Goal: Transaction & Acquisition: Purchase product/service

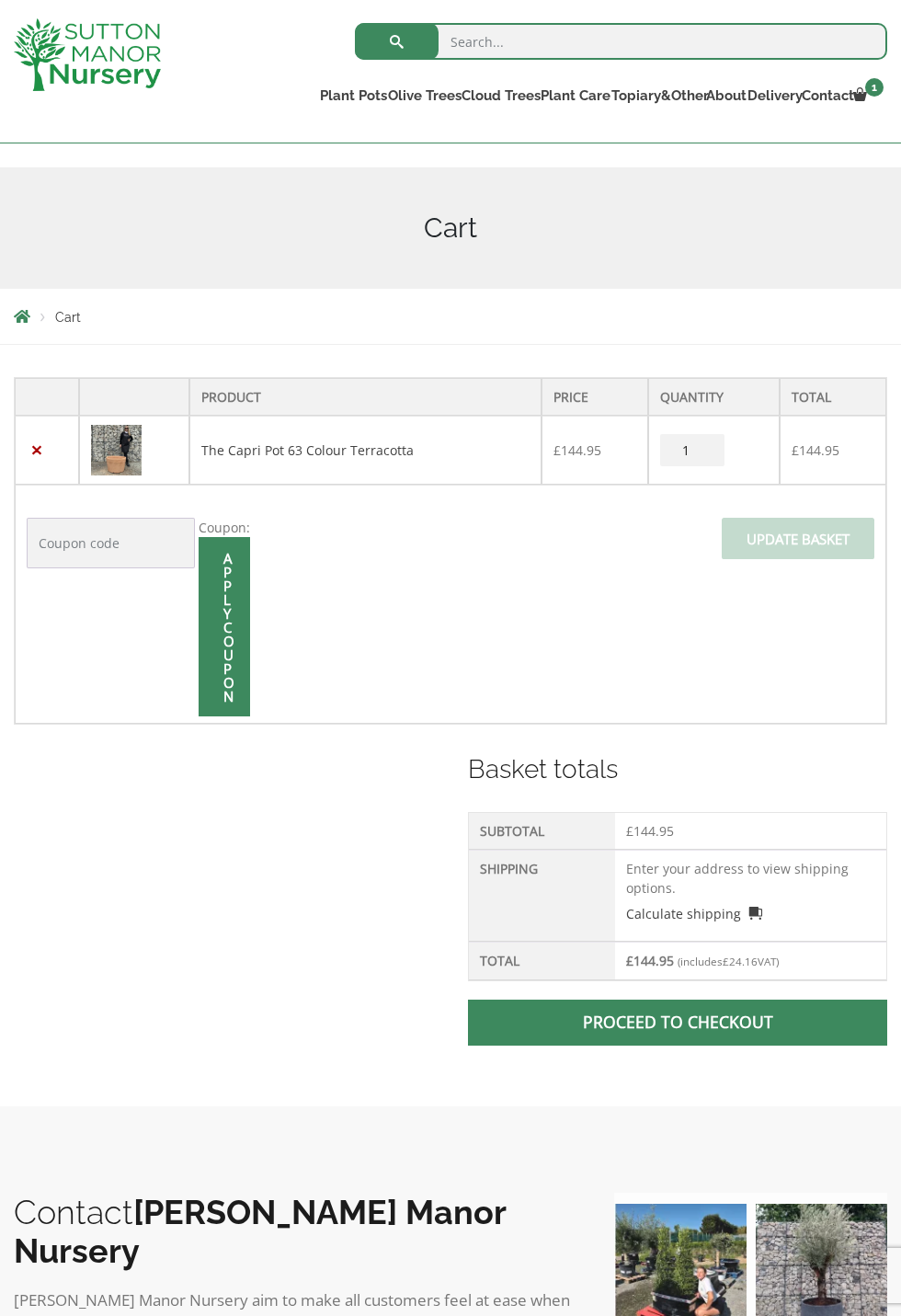
scroll to position [191, 0]
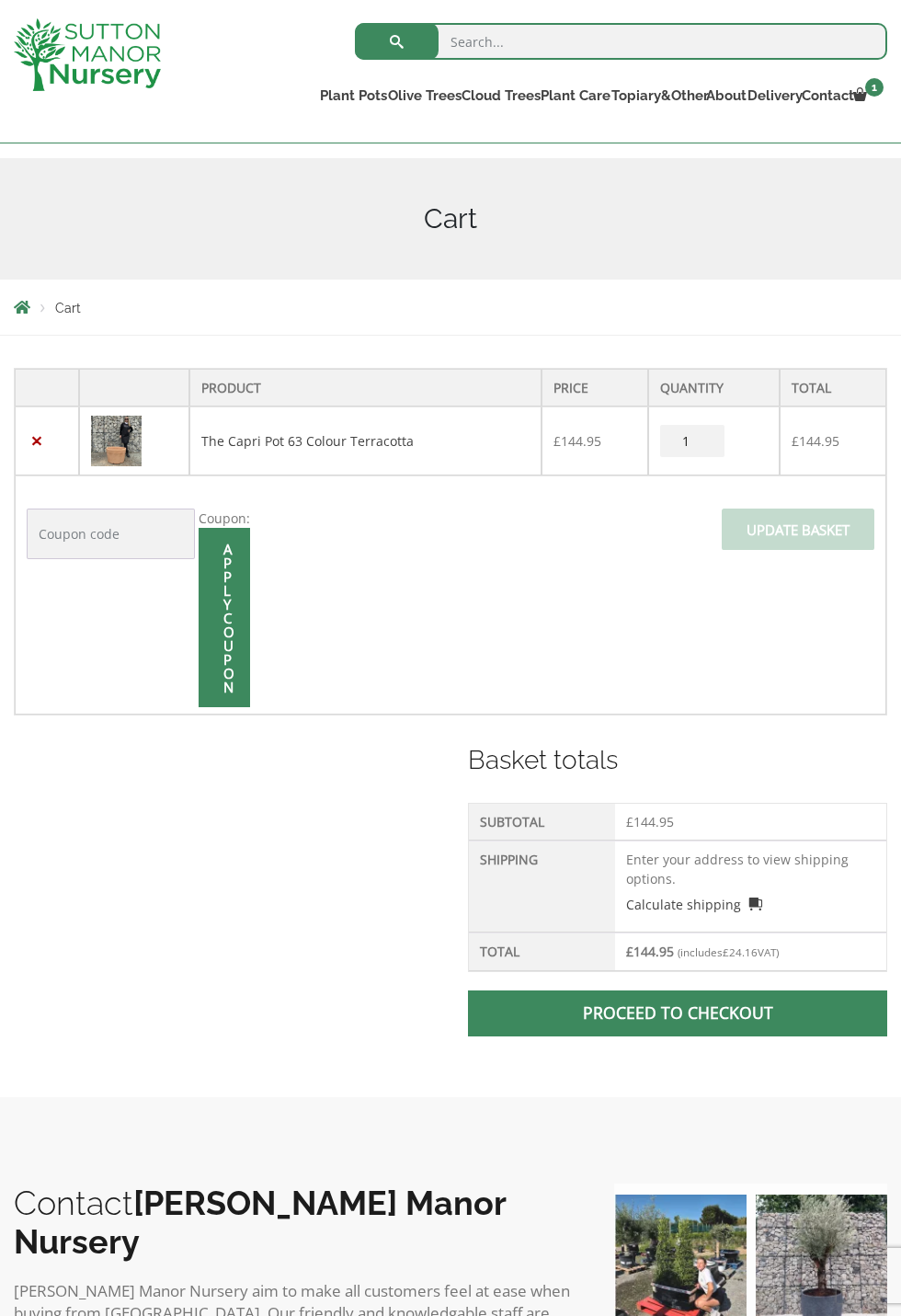
click at [0, 0] on div "× The Capri Pot 63 Colour Terracotta 1 × £ 144.95 Subtotal: £ 144.95 View cart …" at bounding box center [0, 0] width 0 height 0
click at [678, 1014] on span at bounding box center [678, 1014] width 0 height 0
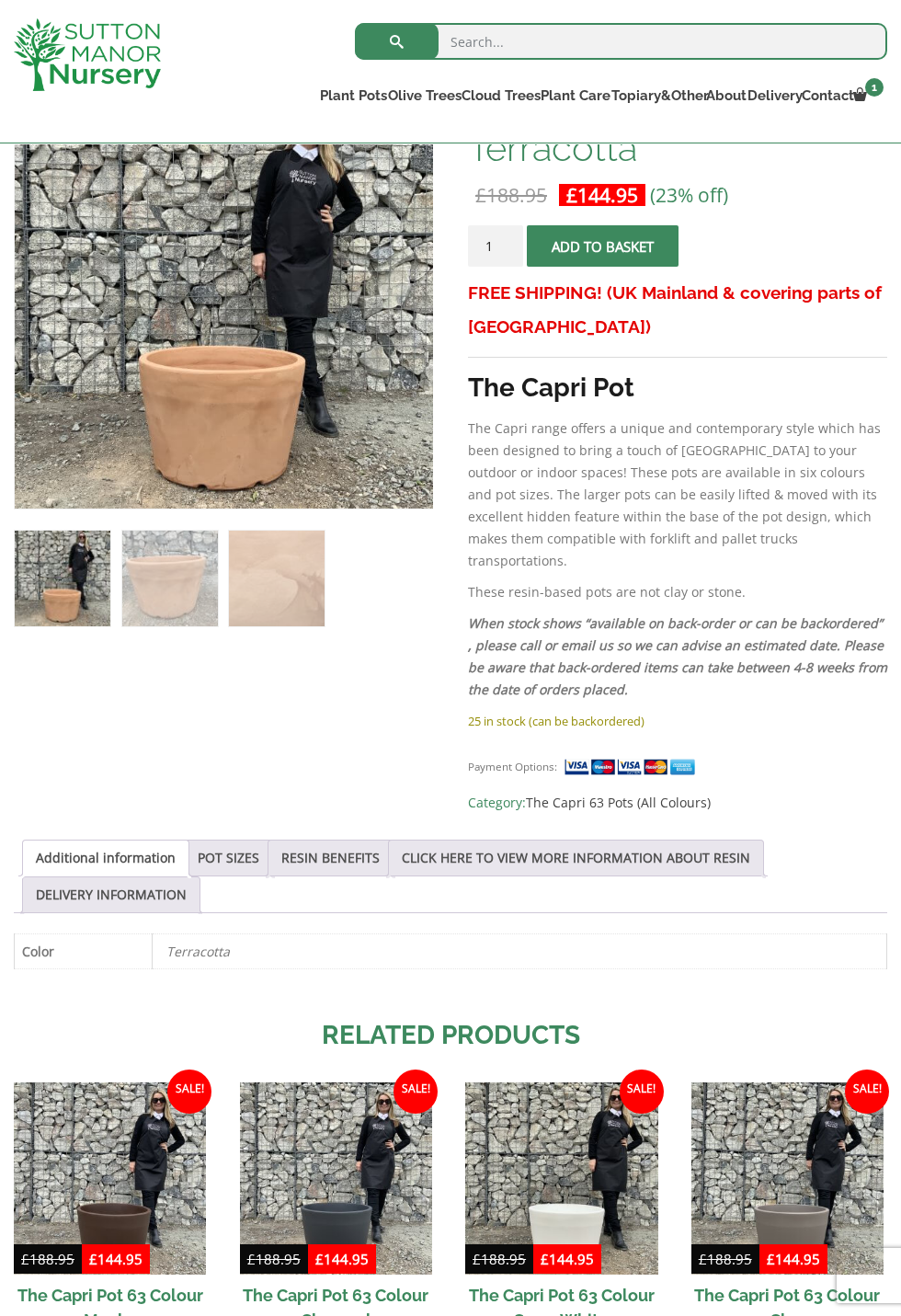
scroll to position [351, 0]
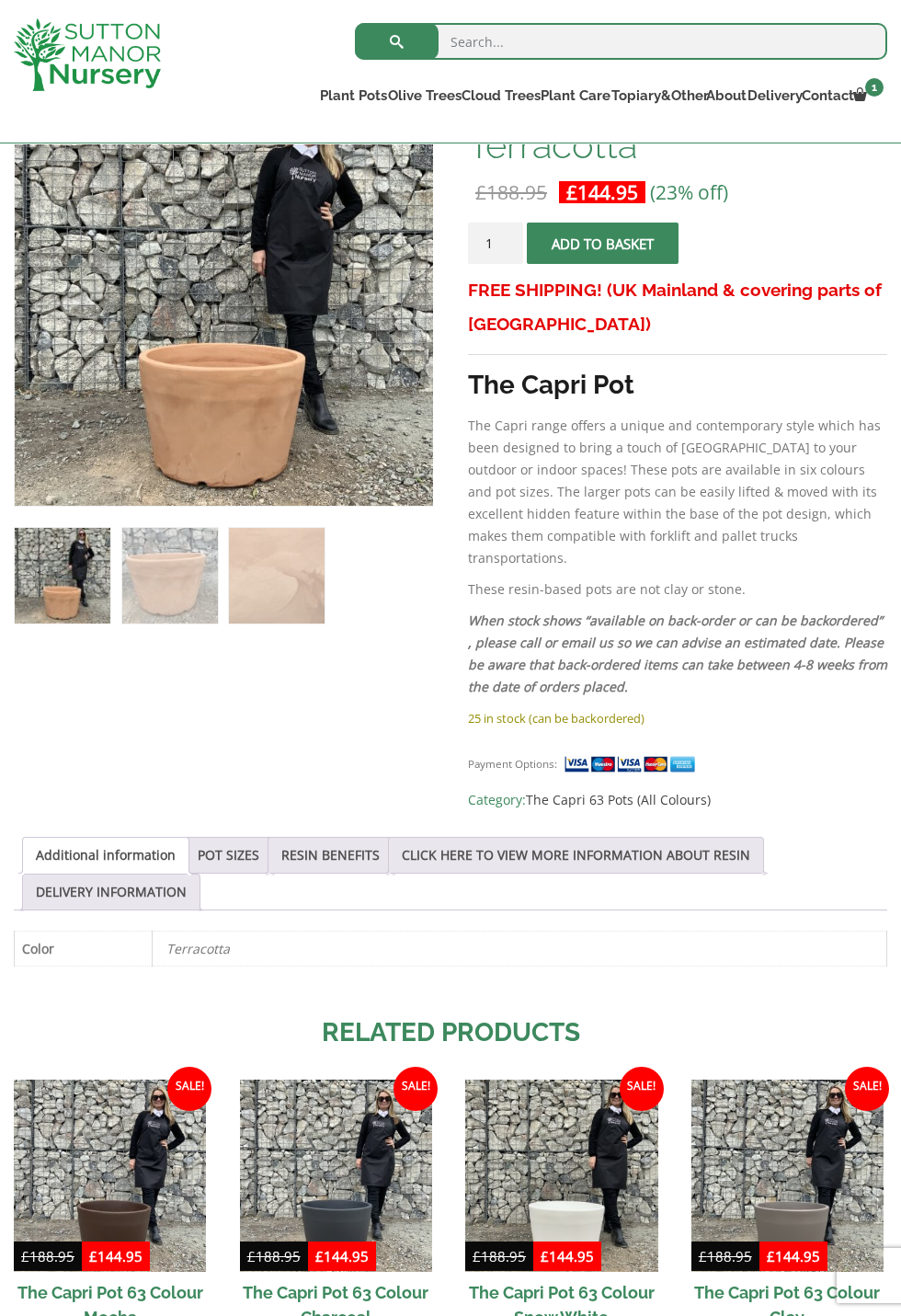
click at [234, 838] on link "POT SIZES" at bounding box center [229, 855] width 62 height 35
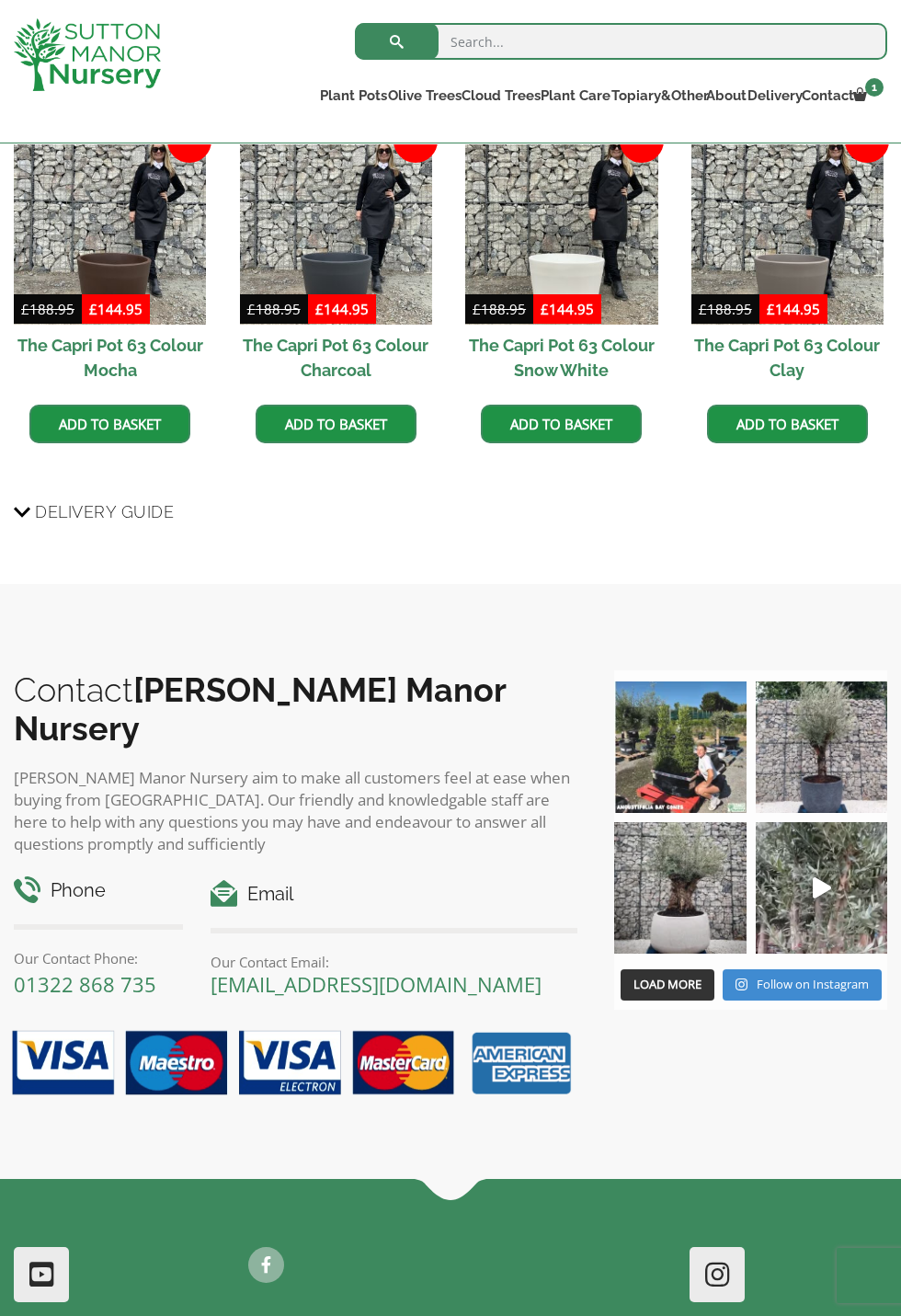
scroll to position [1828, 0]
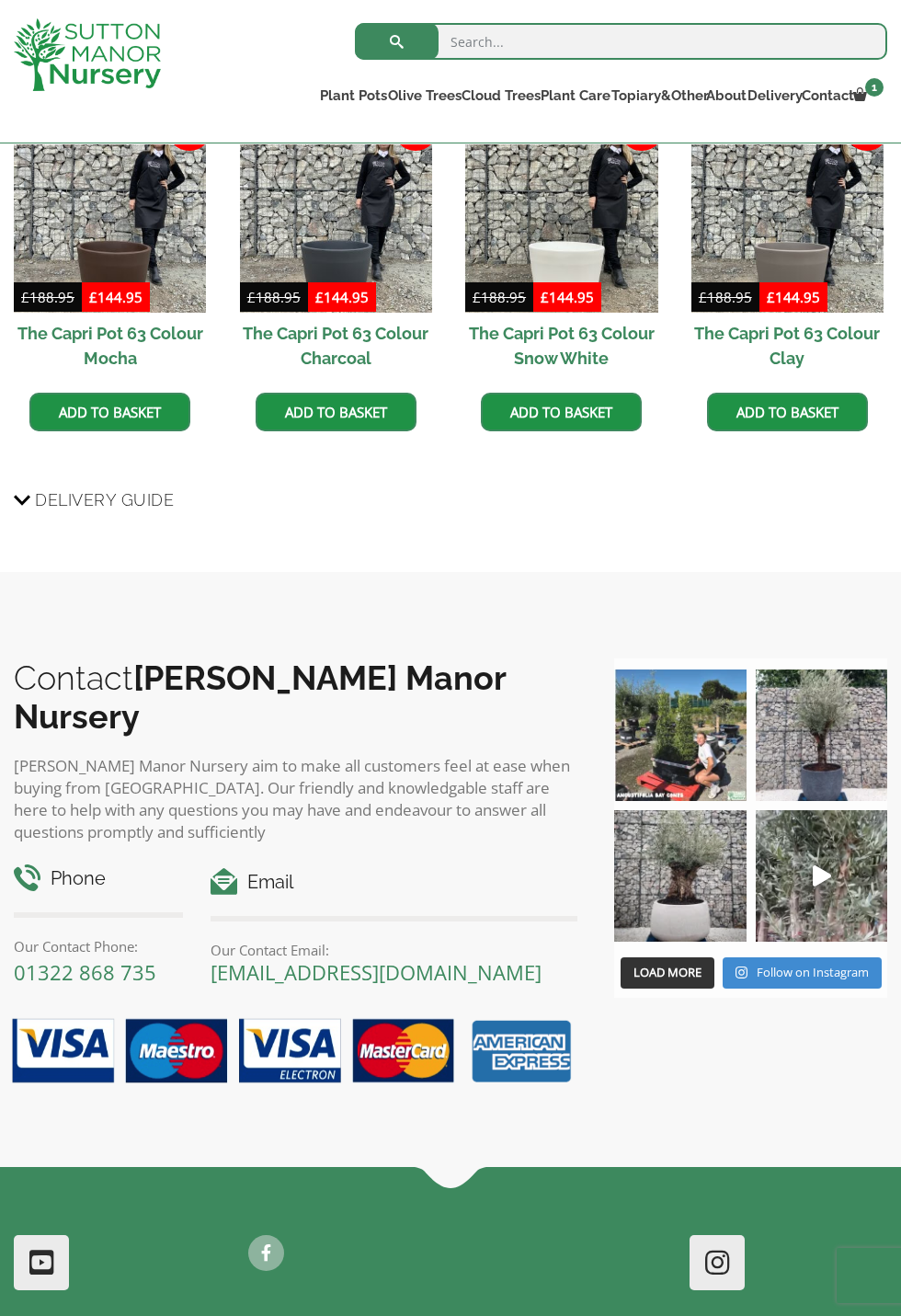
click at [767, 1189] on div at bounding box center [450, 1267] width 901 height 157
